Goal: Task Accomplishment & Management: Complete application form

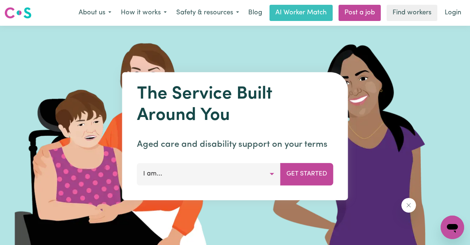
click at [223, 179] on button "I am..." at bounding box center [209, 174] width 144 height 22
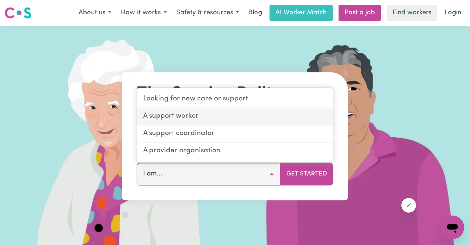
click at [212, 111] on link "A support worker" at bounding box center [235, 116] width 196 height 17
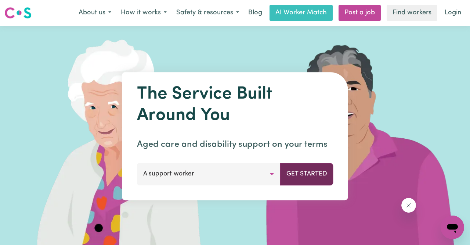
click at [312, 173] on button "Get Started" at bounding box center [306, 174] width 53 height 22
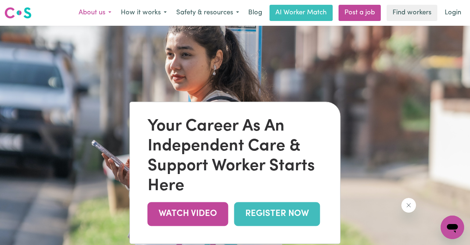
click at [97, 8] on button "About us" at bounding box center [95, 12] width 42 height 15
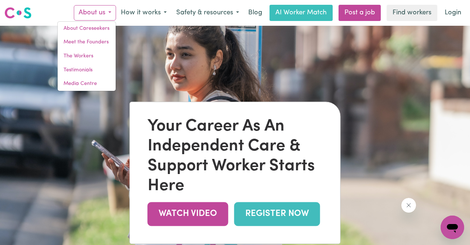
click at [277, 212] on link "REGISTER NOW" at bounding box center [277, 214] width 86 height 24
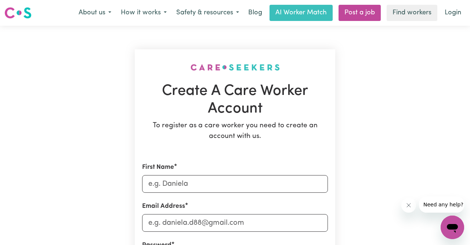
click at [262, 172] on div "First Name" at bounding box center [235, 177] width 186 height 30
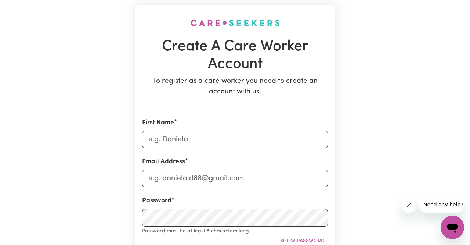
scroll to position [51, 0]
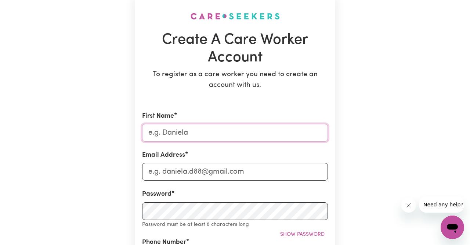
click at [240, 132] on input "First Name" at bounding box center [235, 133] width 186 height 18
type input "Gabriella"
click at [151, 172] on input "Email Address" at bounding box center [235, 172] width 186 height 18
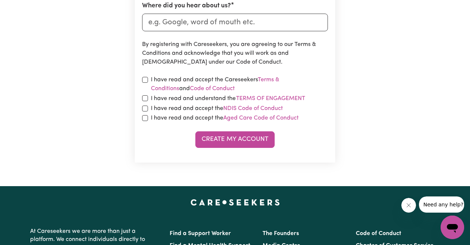
scroll to position [420, 0]
